Goal: Complete application form

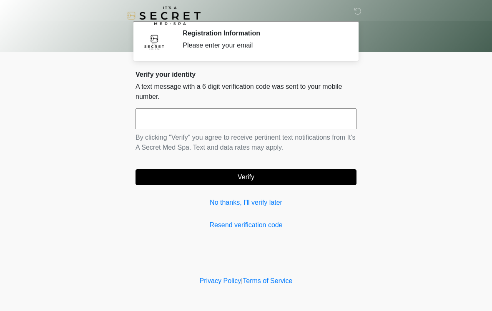
click at [240, 125] on input "text" at bounding box center [245, 118] width 221 height 21
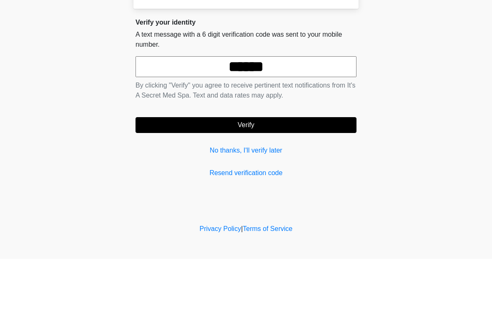
type input "******"
click at [277, 169] on button "Verify" at bounding box center [245, 177] width 221 height 16
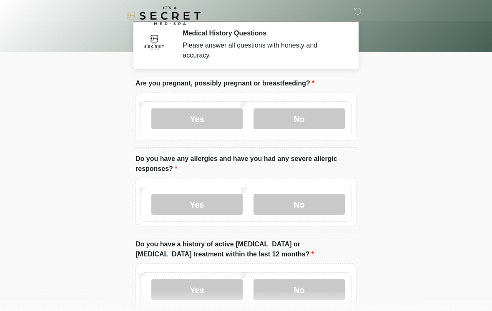
click at [295, 115] on label "No" at bounding box center [298, 118] width 91 height 21
click at [307, 210] on label "No" at bounding box center [298, 204] width 91 height 21
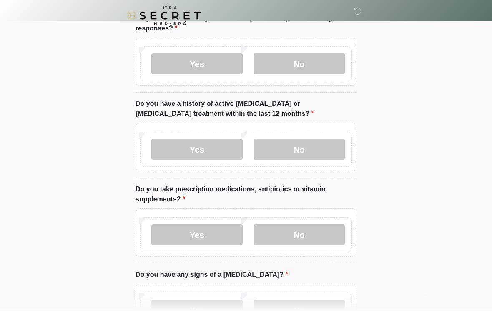
scroll to position [134, 0]
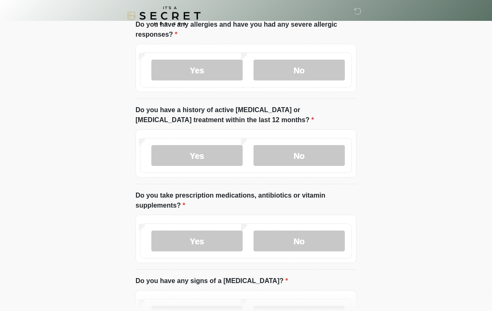
click at [302, 156] on label "No" at bounding box center [298, 155] width 91 height 21
click at [204, 242] on label "Yes" at bounding box center [196, 240] width 91 height 21
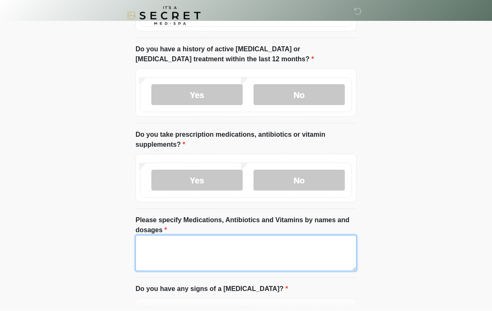
click at [276, 258] on textarea "Please specify Medications, Antibiotics and Vitamins by names and dosages" at bounding box center [245, 253] width 221 height 36
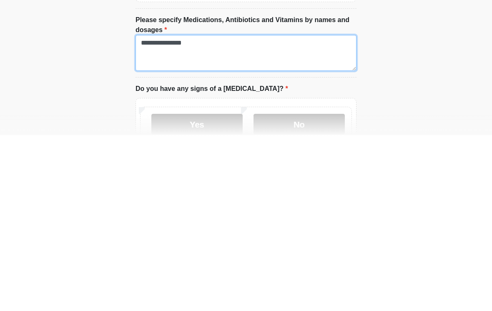
scroll to position [219, 0]
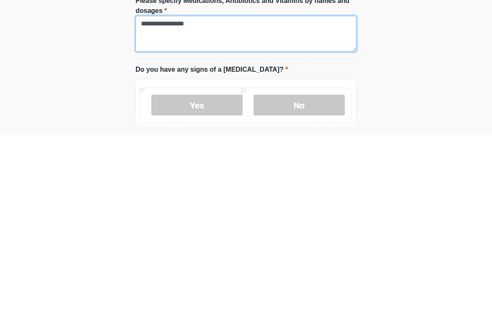
type textarea "**********"
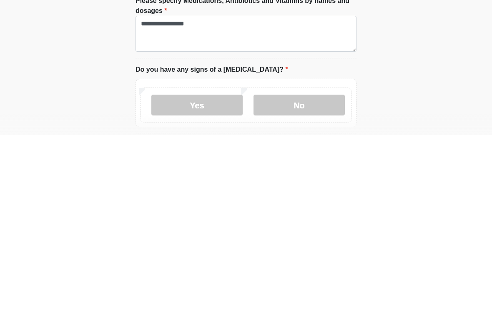
click at [290, 270] on label "No" at bounding box center [298, 280] width 91 height 21
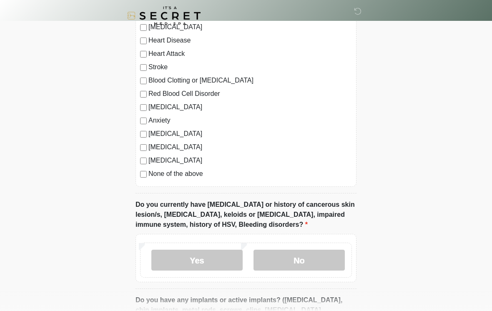
scroll to position [558, 0]
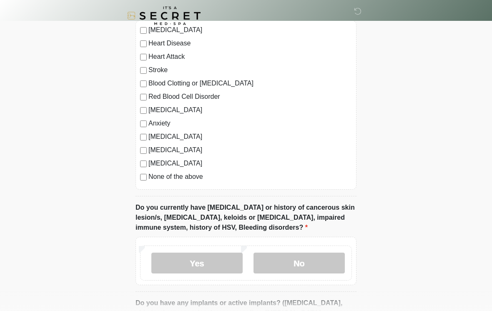
click at [190, 177] on label "None of the above" at bounding box center [249, 177] width 203 height 10
click at [310, 260] on label "No" at bounding box center [298, 262] width 91 height 21
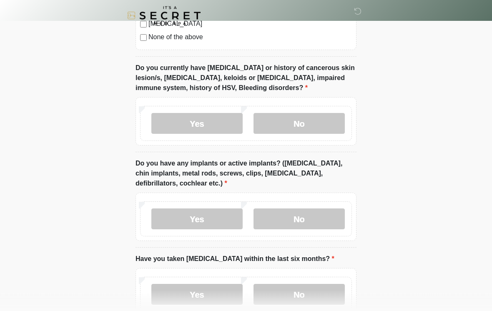
click at [321, 215] on label "No" at bounding box center [298, 219] width 91 height 21
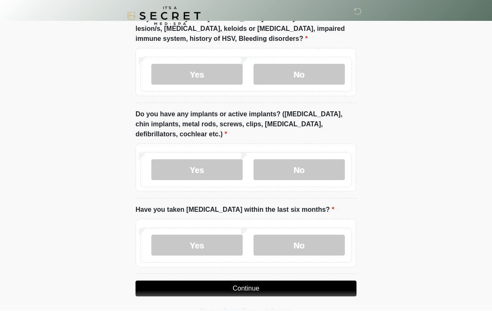
scroll to position [752, 0]
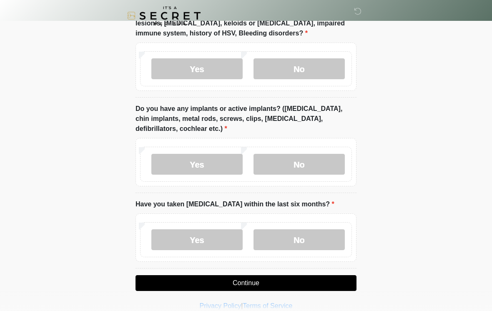
click at [312, 241] on label "No" at bounding box center [298, 239] width 91 height 21
click at [319, 282] on button "Continue" at bounding box center [245, 283] width 221 height 16
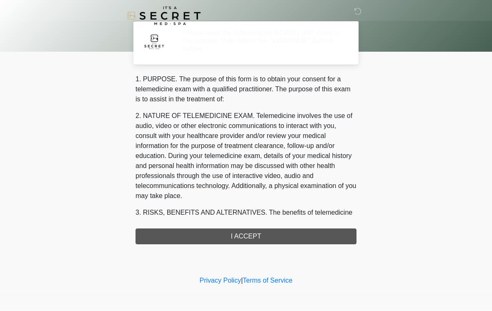
scroll to position [0, 0]
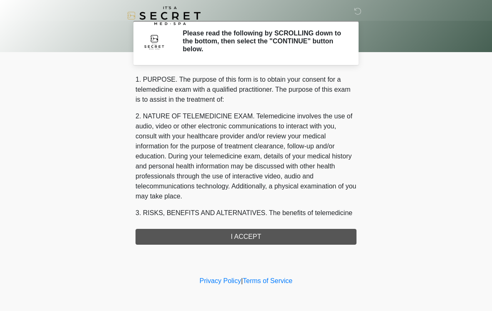
click at [257, 245] on div "‎ ‎ Please read the following by SCROLLING down to the bottom, then select the …" at bounding box center [246, 136] width 250 height 257
click at [261, 236] on div "1. PURPOSE. The purpose of this form is to obtain your consent for a telemedici…" at bounding box center [245, 160] width 221 height 170
click at [243, 238] on div "1. PURPOSE. The purpose of this form is to obtain your consent for a telemedici…" at bounding box center [245, 160] width 221 height 170
click at [249, 239] on div "1. PURPOSE. The purpose of this form is to obtain your consent for a telemedici…" at bounding box center [245, 160] width 221 height 170
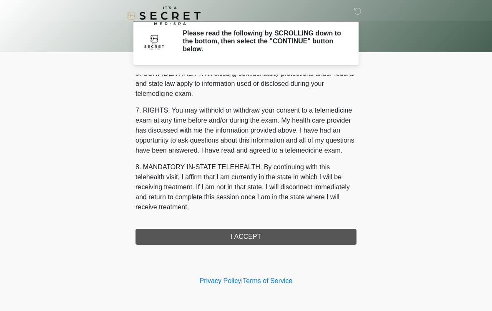
scroll to position [339, 0]
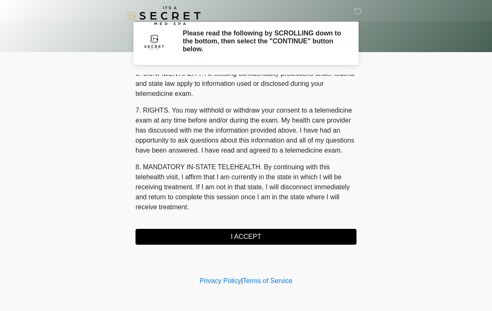
click at [258, 239] on button "I ACCEPT" at bounding box center [245, 237] width 221 height 16
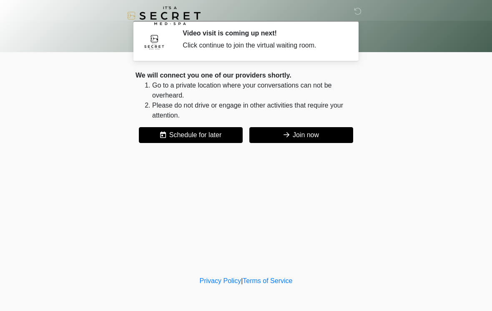
click at [305, 137] on button "Join now" at bounding box center [301, 135] width 104 height 16
